Goal: Contribute content: Contribute content

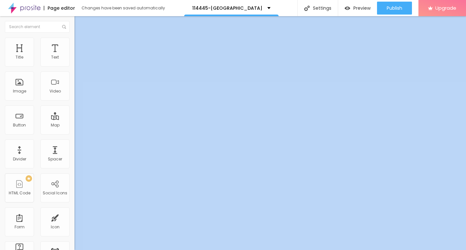
click at [74, 112] on div "Edit Coluna Content Style Advanced Align" at bounding box center [111, 133] width 74 height 234
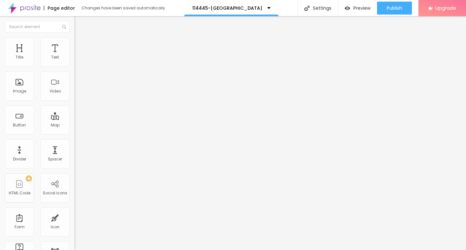
click at [74, 56] on span "Add image" at bounding box center [87, 52] width 27 height 5
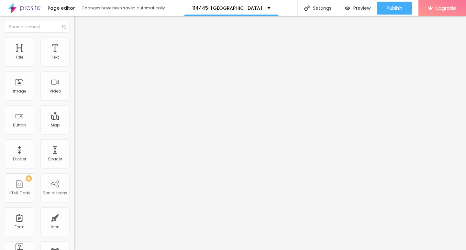
drag, startPoint x: 67, startPoint y: 92, endPoint x: 171, endPoint y: 84, distance: 103.8
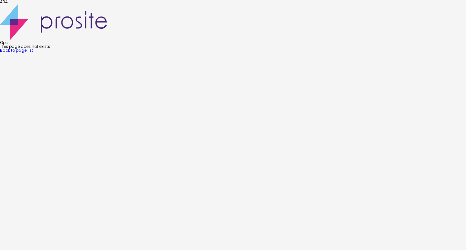
click at [33, 53] on link "Back to page list" at bounding box center [16, 50] width 33 height 5
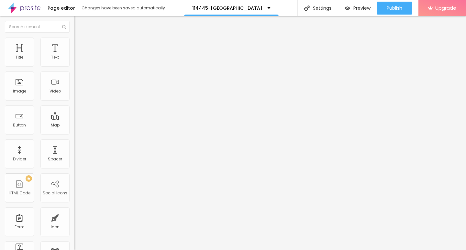
click at [74, 56] on span "Add image" at bounding box center [87, 52] width 27 height 5
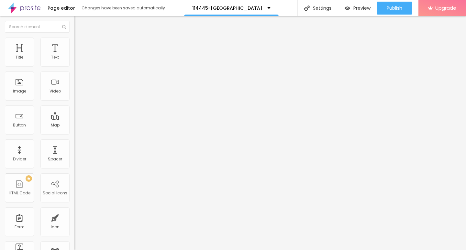
click at [18, 89] on div "Image" at bounding box center [19, 91] width 13 height 5
click at [74, 56] on span "Add image" at bounding box center [87, 52] width 27 height 5
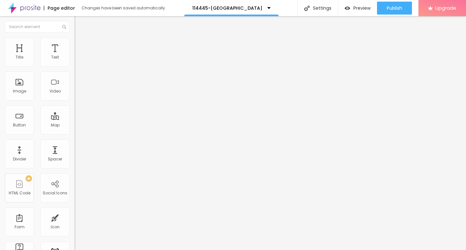
click at [74, 133] on input "https://" at bounding box center [113, 129] width 78 height 6
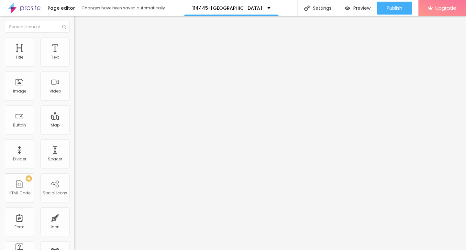
paste input "[DOMAIN_NAME]/zPyHcimO"
type input "[URL][DOMAIN_NAME]"
click at [74, 144] on img at bounding box center [75, 142] width 3 height 3
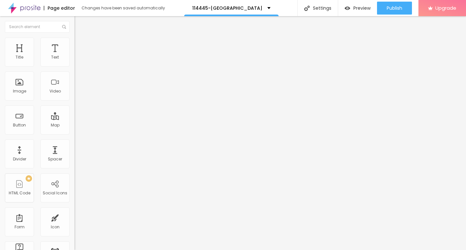
click at [74, 133] on input "[URL][DOMAIN_NAME]" at bounding box center [113, 129] width 78 height 6
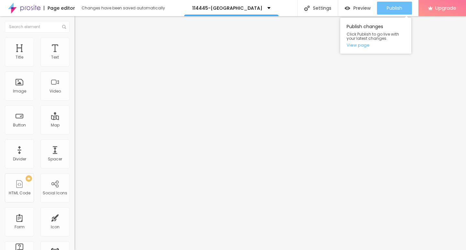
click at [389, 7] on span "Publish" at bounding box center [394, 7] width 16 height 5
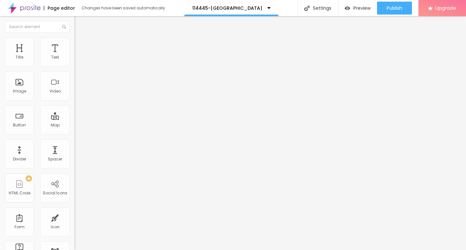
click at [79, 24] on img "button" at bounding box center [81, 23] width 5 height 5
click at [233, 8] on p "114445-[GEOGRAPHIC_DATA]" at bounding box center [227, 8] width 70 height 5
